Goal: Information Seeking & Learning: Learn about a topic

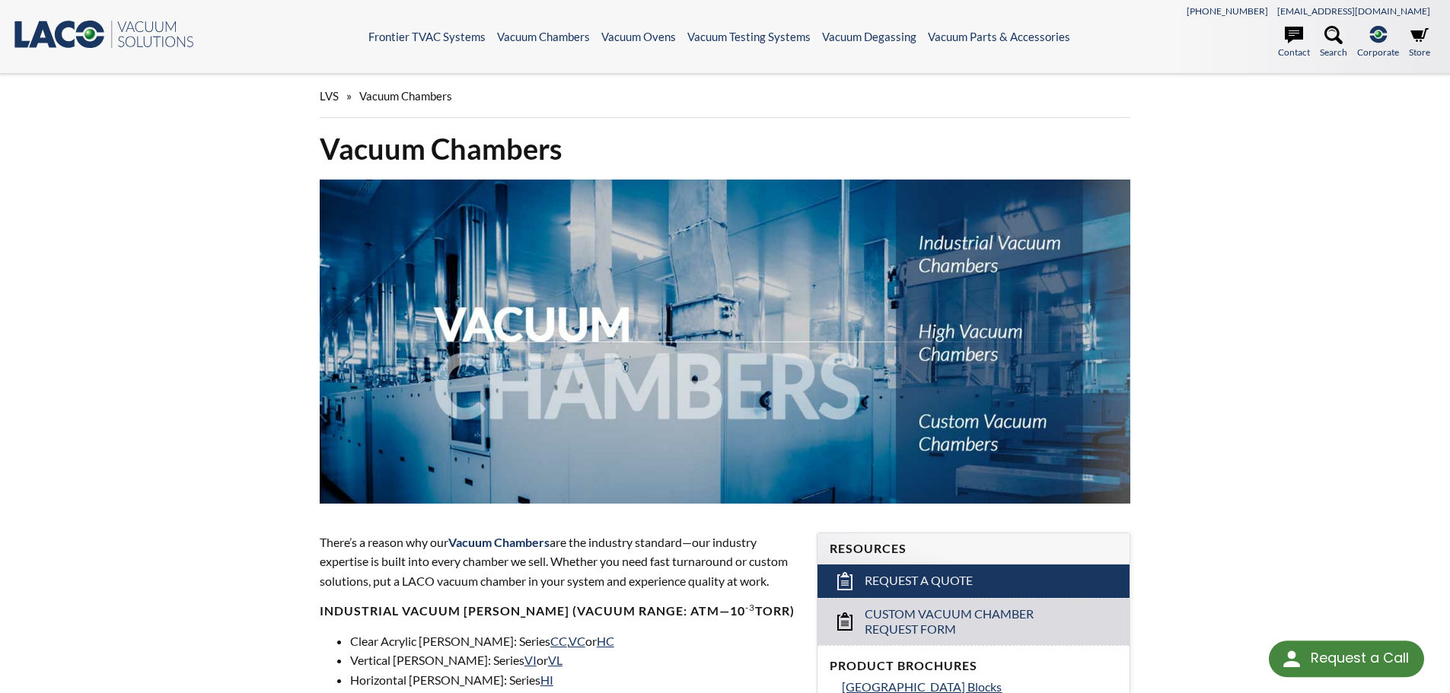
select select "Language Translate Widget"
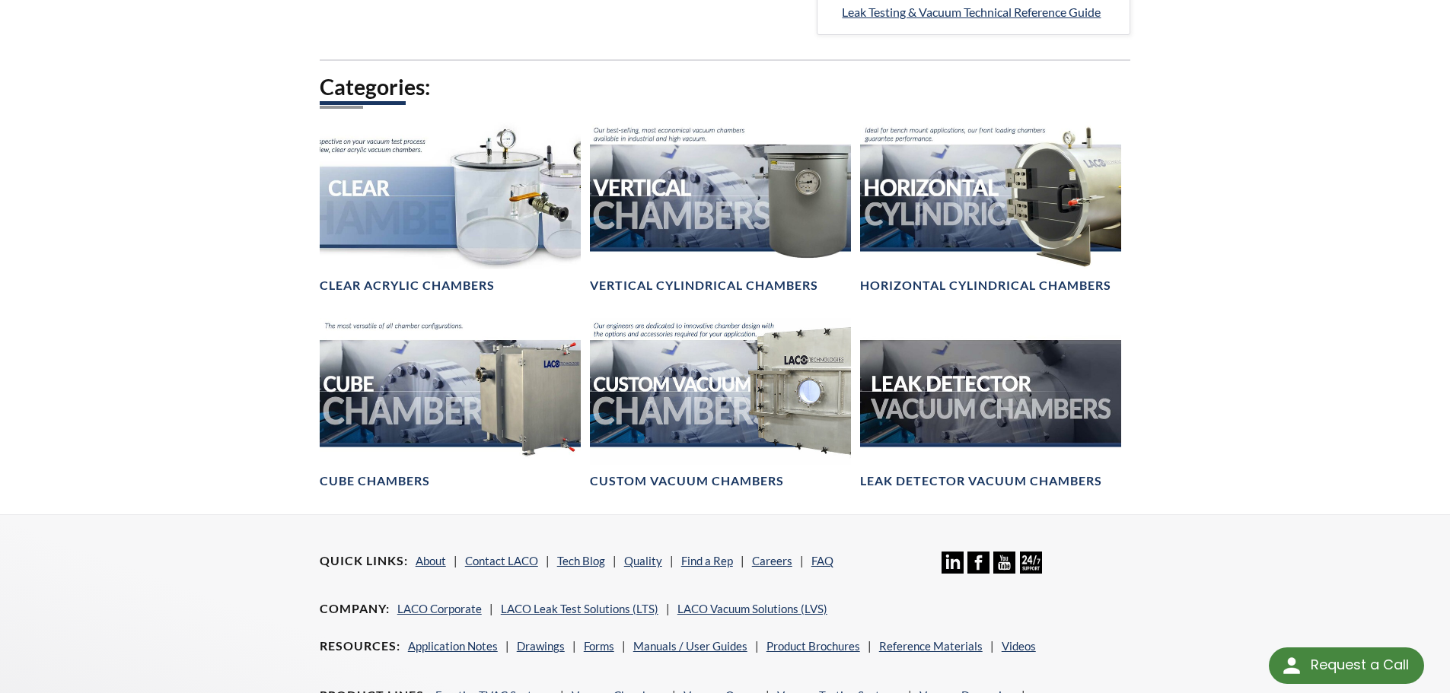
scroll to position [818, 0]
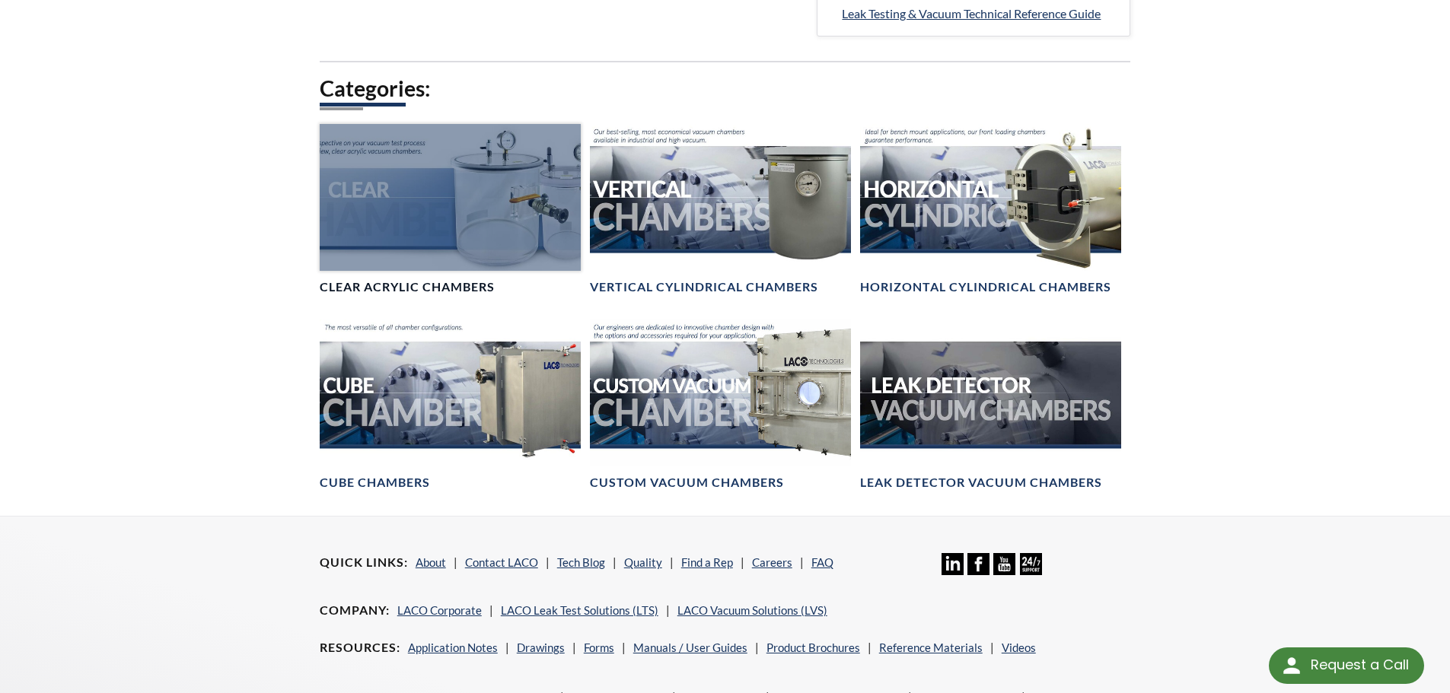
click at [447, 184] on div at bounding box center [450, 197] width 261 height 147
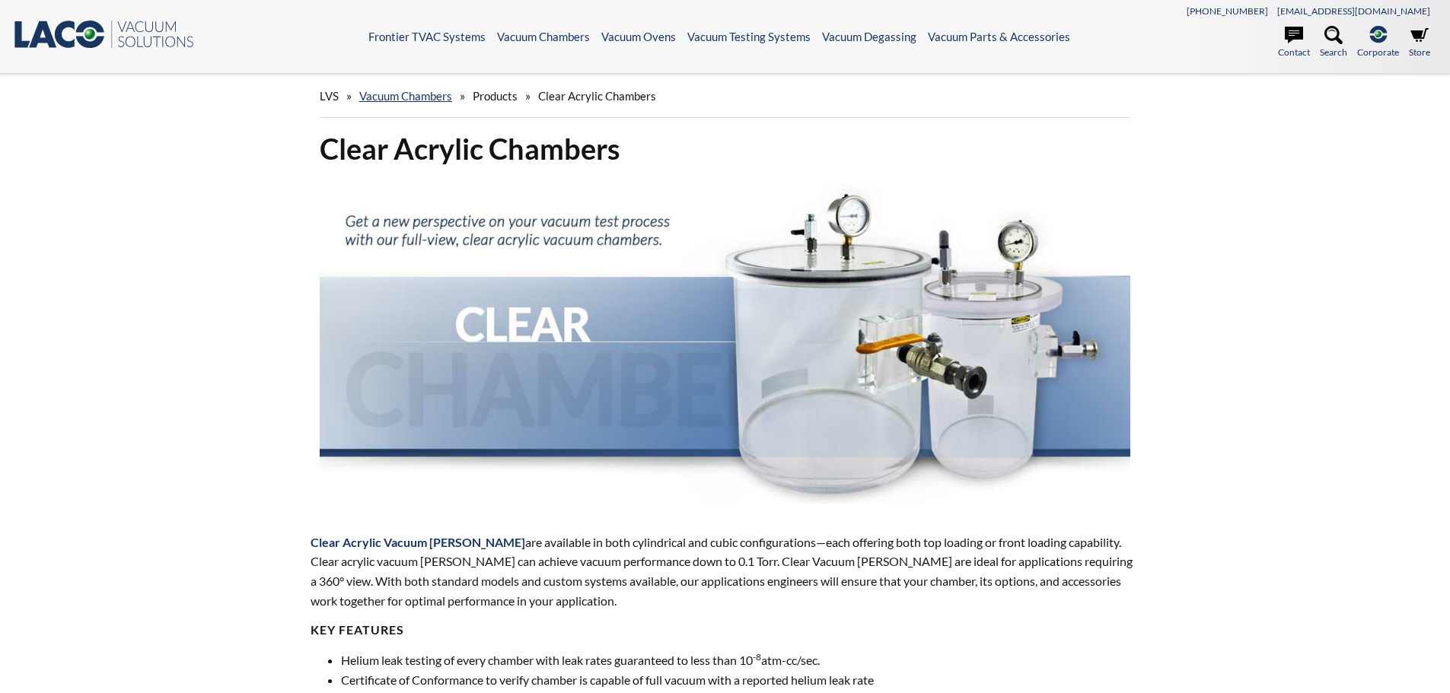
select select "Language Translate Widget"
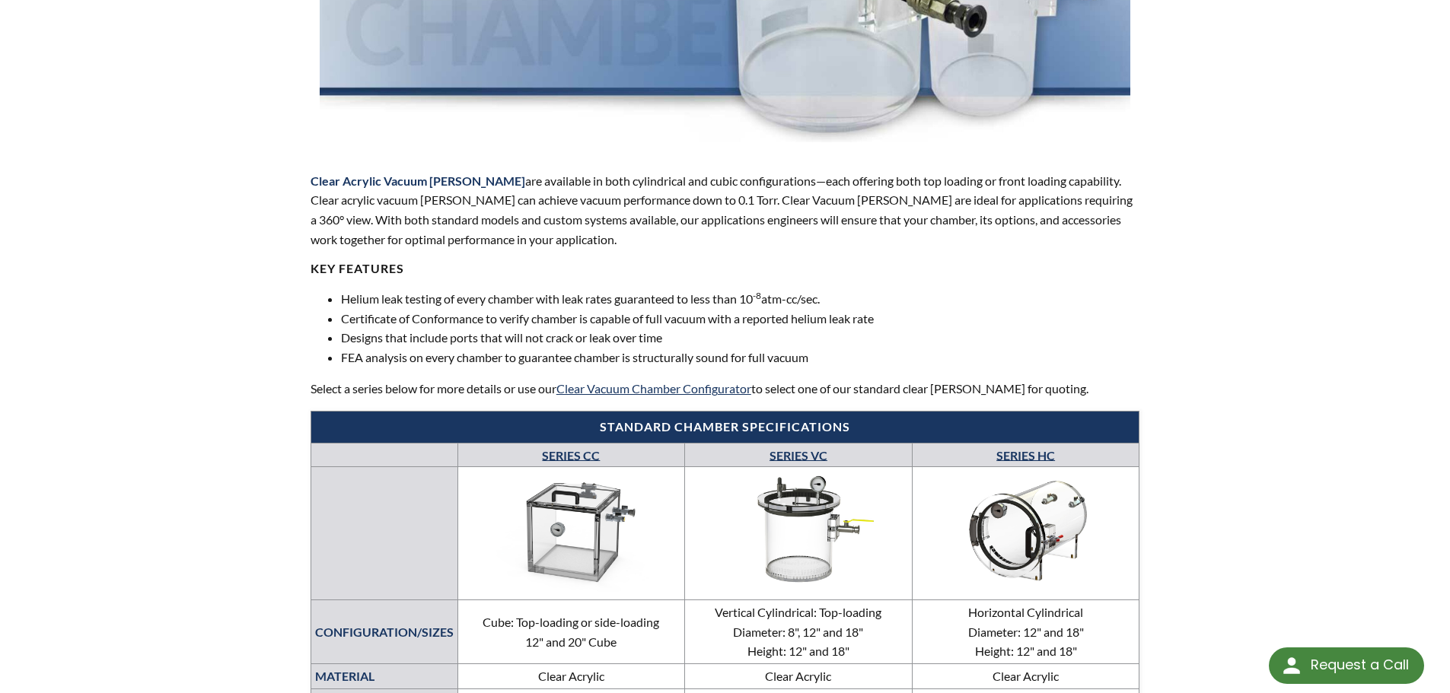
scroll to position [362, 0]
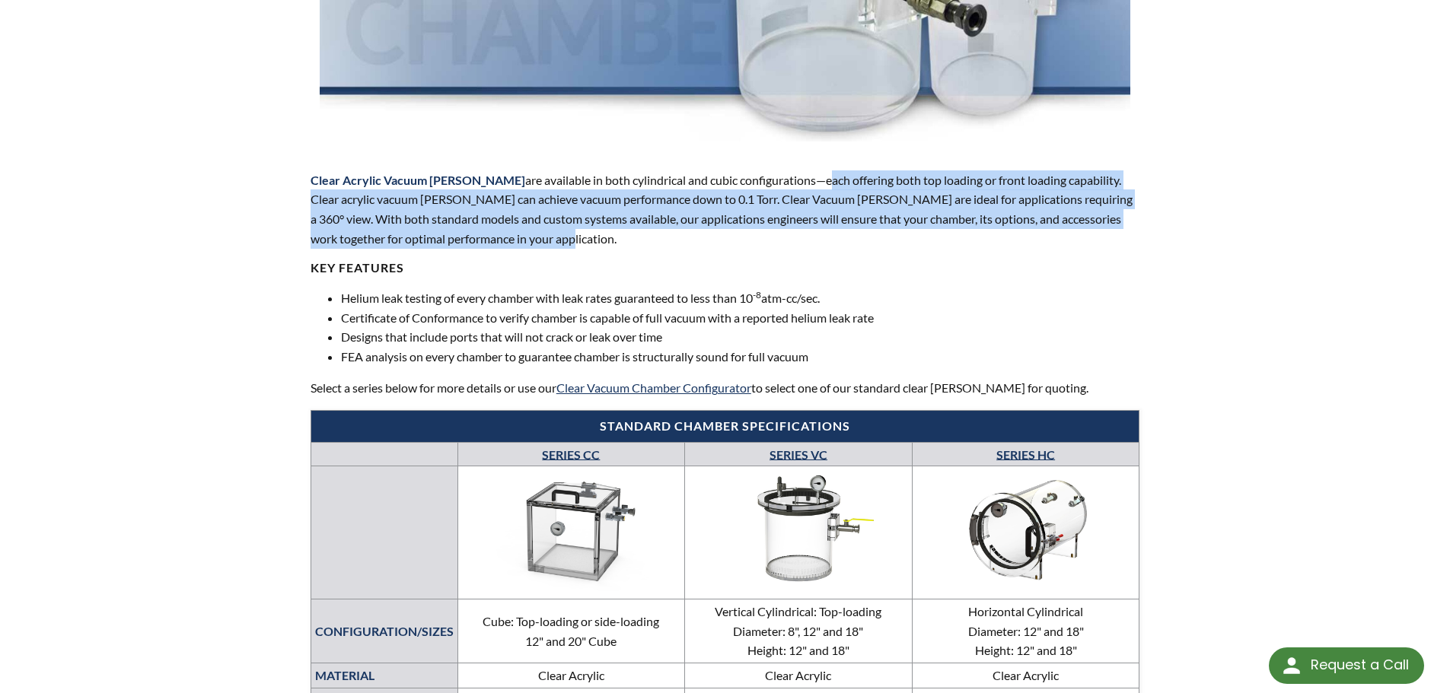
drag, startPoint x: 793, startPoint y: 177, endPoint x: 873, endPoint y: 239, distance: 100.9
click at [873, 239] on p "Clear Acrylic Vacuum [PERSON_NAME] are available in both cylindrical and cubic …" at bounding box center [725, 209] width 830 height 78
click at [873, 224] on p "Clear Acrylic Vacuum [PERSON_NAME] are available in both cylindrical and cubic …" at bounding box center [725, 209] width 830 height 78
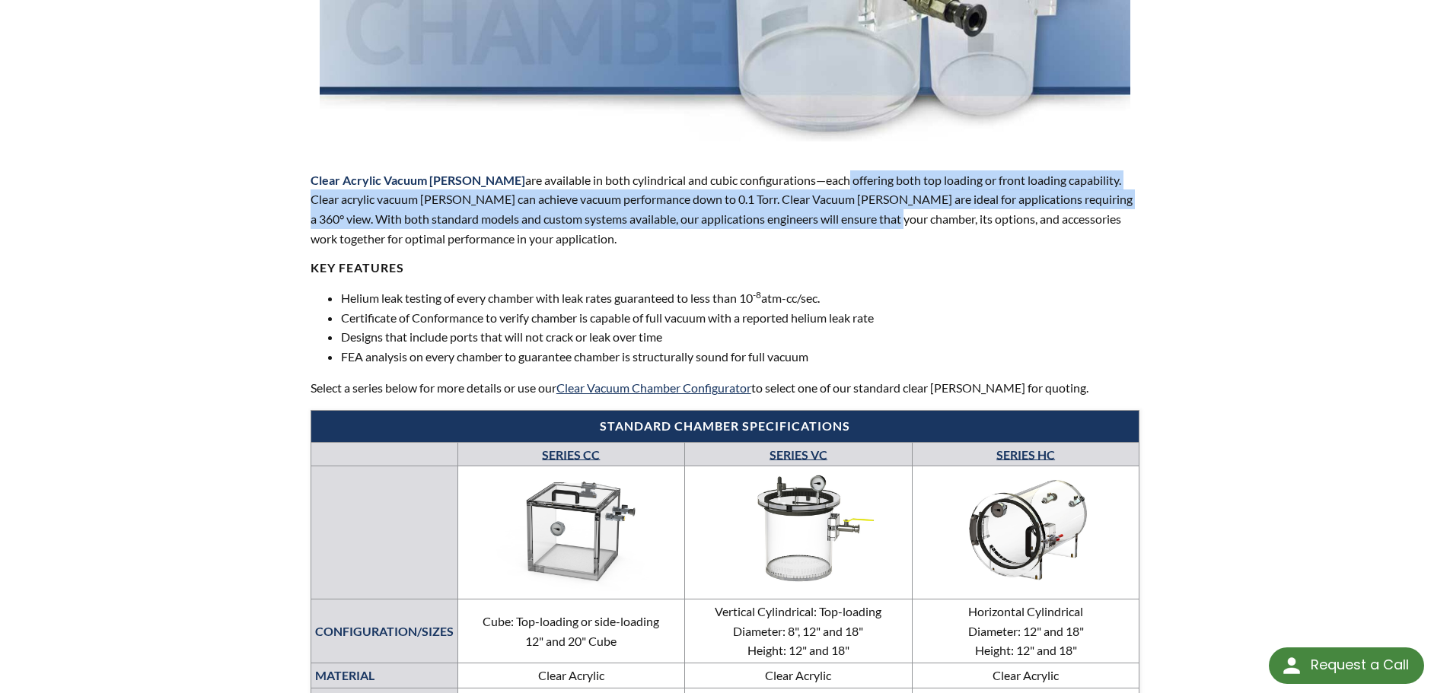
drag, startPoint x: 871, startPoint y: 222, endPoint x: 807, endPoint y: 184, distance: 75.0
click at [807, 184] on p "Clear Acrylic Vacuum [PERSON_NAME] are available in both cylindrical and cubic …" at bounding box center [725, 209] width 830 height 78
click at [805, 184] on p "Clear Acrylic Vacuum [PERSON_NAME] are available in both cylindrical and cubic …" at bounding box center [725, 209] width 830 height 78
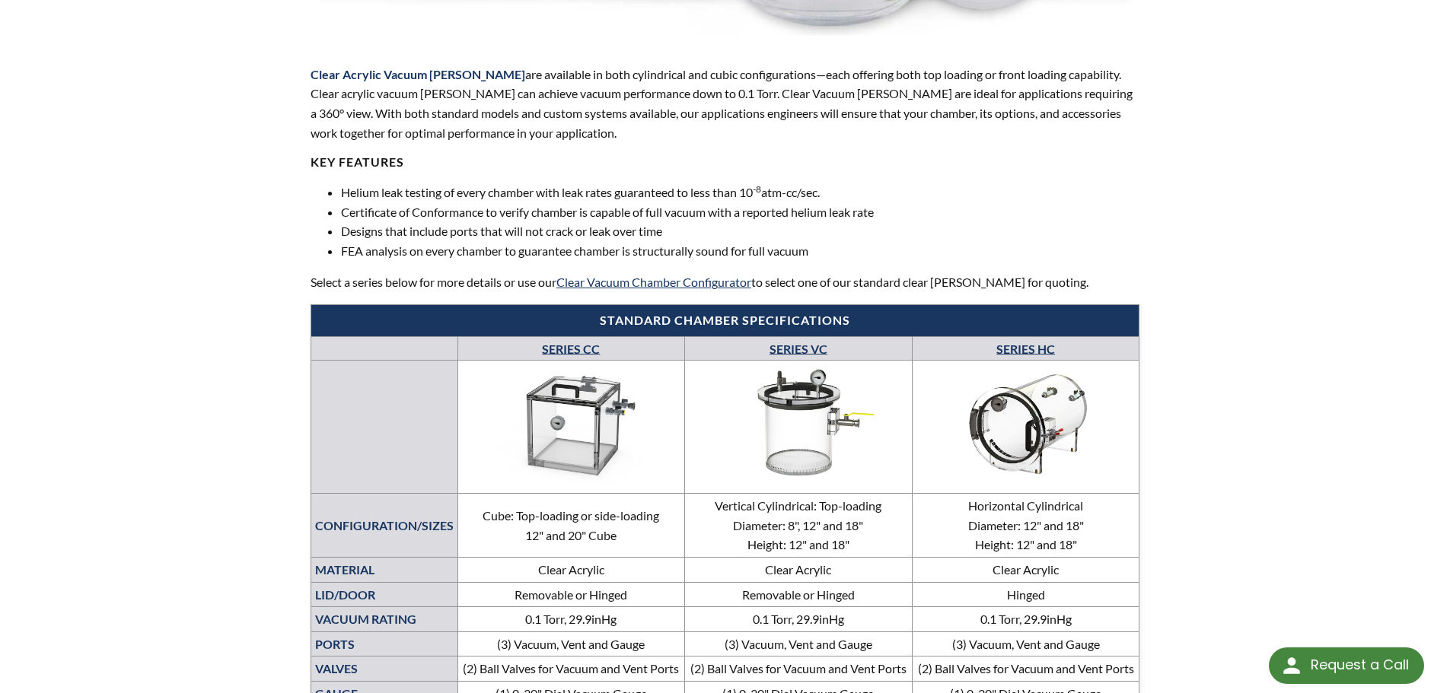
scroll to position [469, 0]
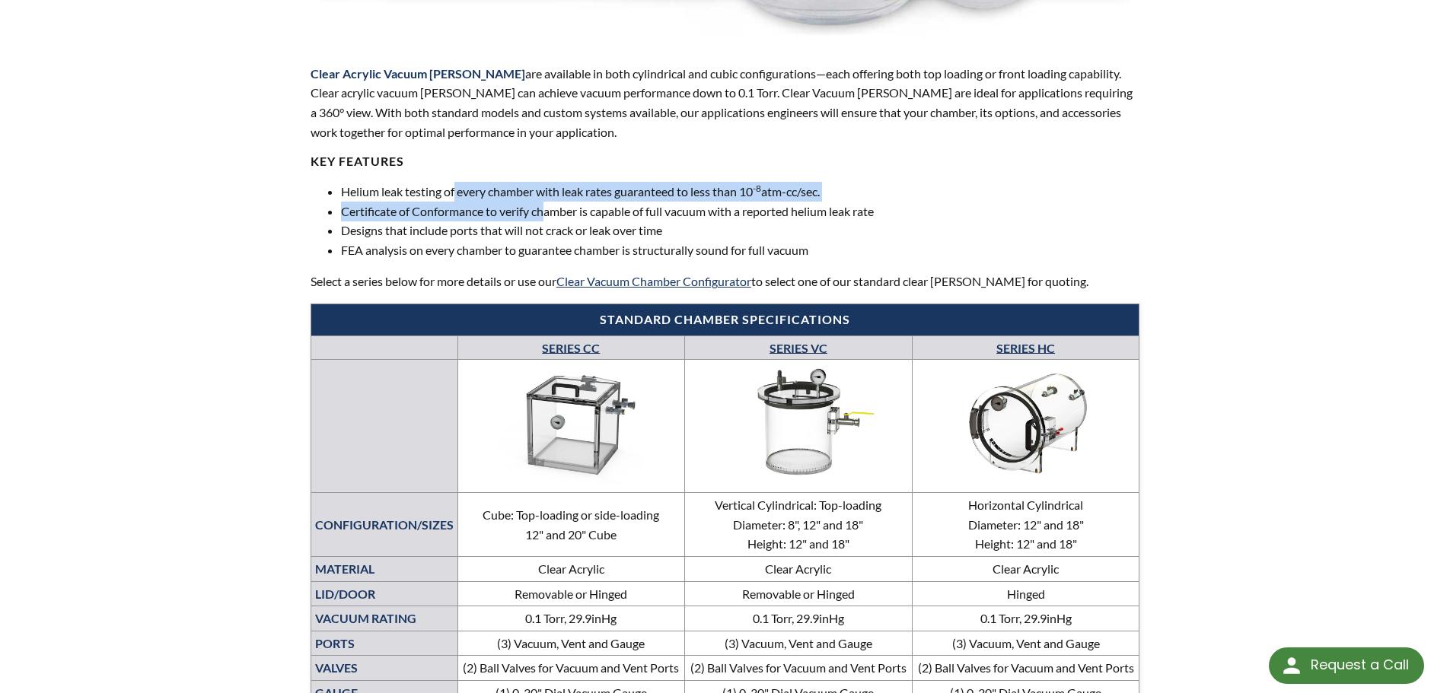
drag, startPoint x: 455, startPoint y: 196, endPoint x: 547, endPoint y: 210, distance: 93.2
click at [547, 210] on ul "Helium leak testing of every chamber with leak rates guaranteed to less than 10…" at bounding box center [725, 221] width 830 height 78
click at [547, 210] on li "Certificate of Conformance to verify chamber is capable of full vacuum with a r…" at bounding box center [740, 212] width 799 height 20
drag, startPoint x: 880, startPoint y: 213, endPoint x: 482, endPoint y: 193, distance: 399.3
click at [482, 193] on ul "Helium leak testing of every chamber with leak rates guaranteed to less than 10…" at bounding box center [725, 221] width 830 height 78
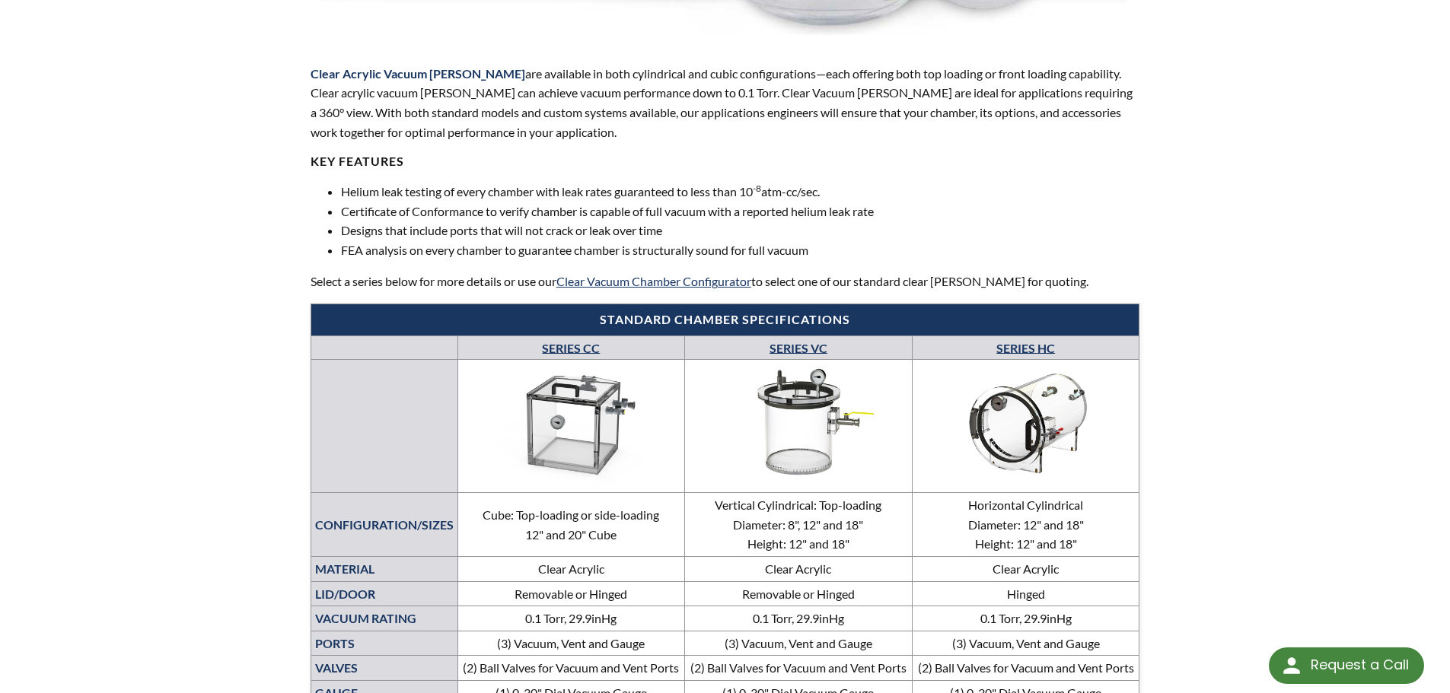
click at [422, 193] on li "Helium leak testing of every chamber with leak rates guaranteed to less than 10…" at bounding box center [740, 192] width 799 height 20
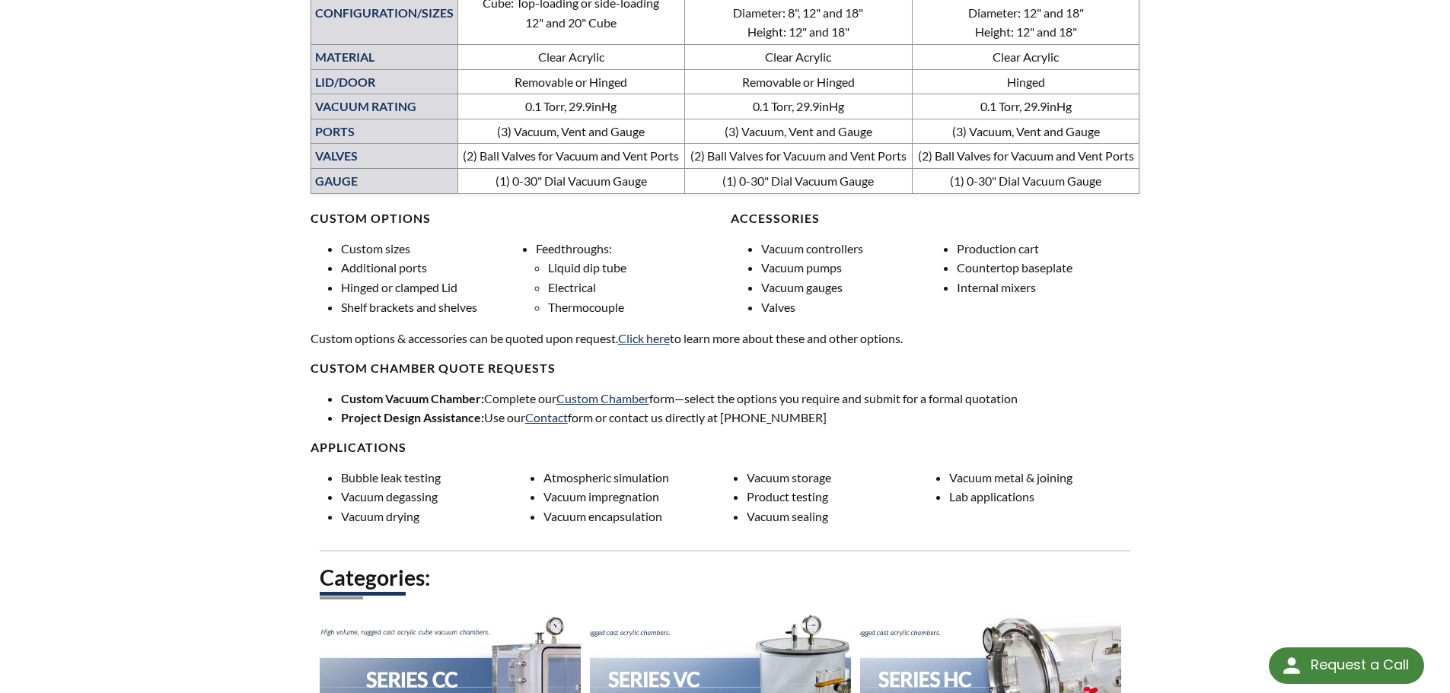
scroll to position [1010, 0]
